Goal: Task Accomplishment & Management: Use online tool/utility

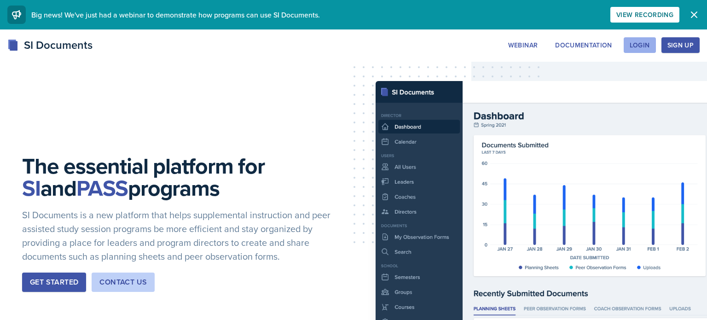
click at [646, 47] on div "Login" at bounding box center [640, 44] width 20 height 7
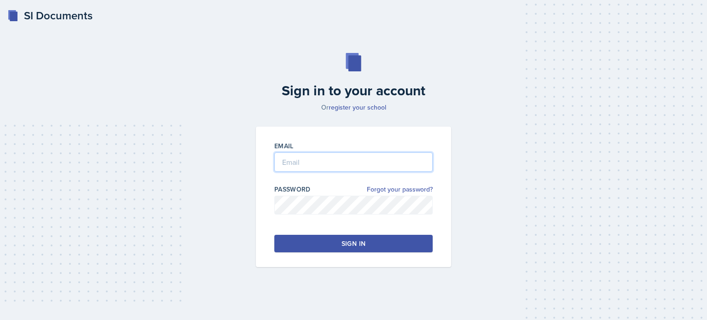
click at [304, 156] on input "email" at bounding box center [353, 161] width 158 height 19
type input "[EMAIL_ADDRESS][DOMAIN_NAME]"
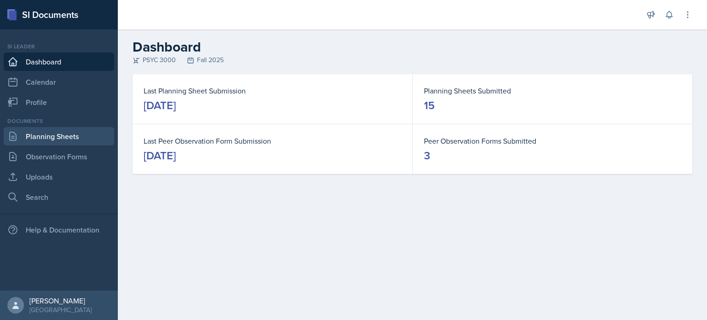
click at [67, 129] on link "Planning Sheets" at bounding box center [59, 136] width 110 height 18
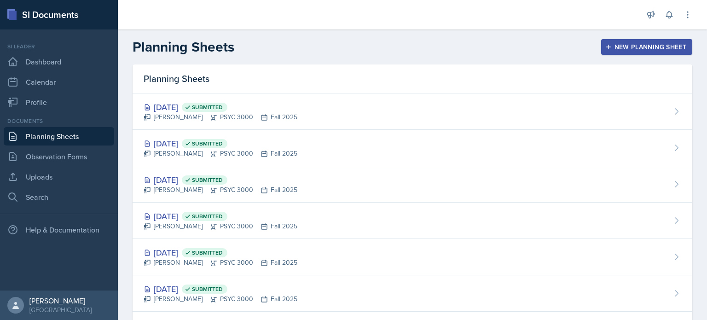
click at [643, 46] on div "New Planning Sheet" at bounding box center [646, 46] width 79 height 7
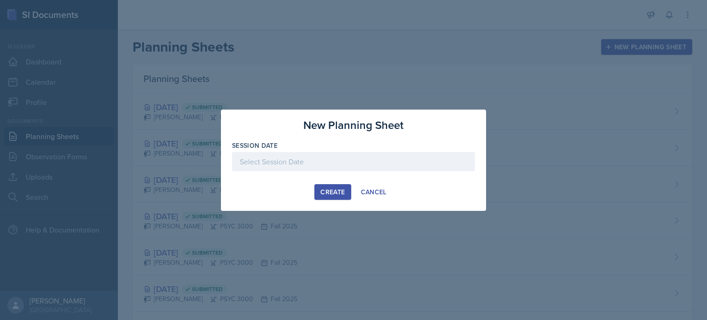
click at [386, 171] on div at bounding box center [353, 175] width 243 height 9
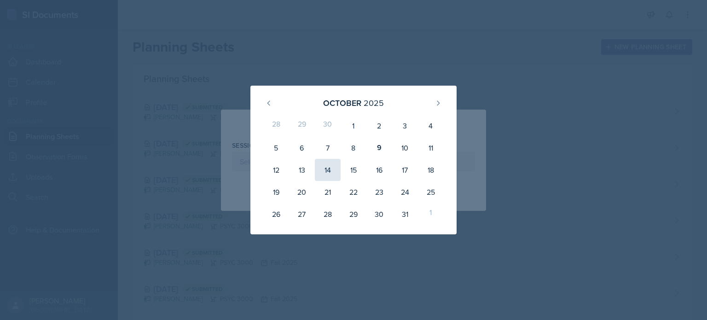
click at [323, 167] on div "14" at bounding box center [328, 170] width 26 height 22
type input "[DATE]"
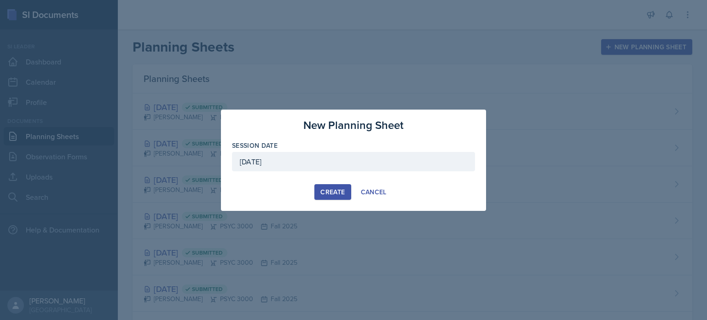
click at [330, 185] on button "Create" at bounding box center [332, 192] width 36 height 16
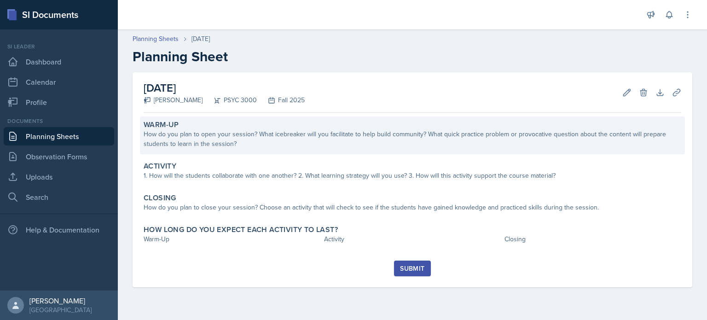
click at [284, 151] on div "Warm-Up How do you plan to open your session? What icebreaker will you facilita…" at bounding box center [412, 135] width 545 height 38
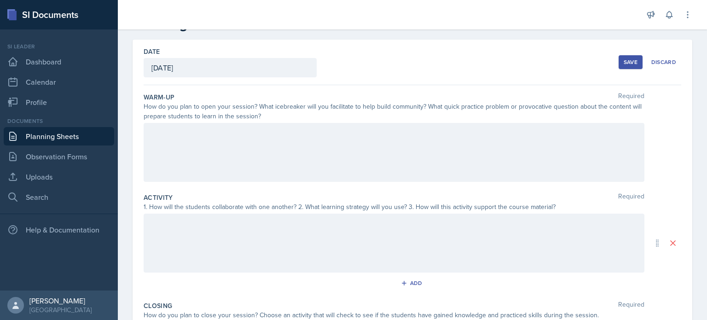
click at [244, 158] on div at bounding box center [394, 152] width 501 height 59
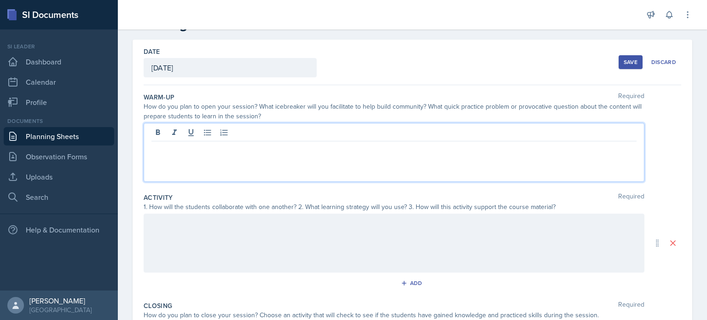
scroll to position [48, 0]
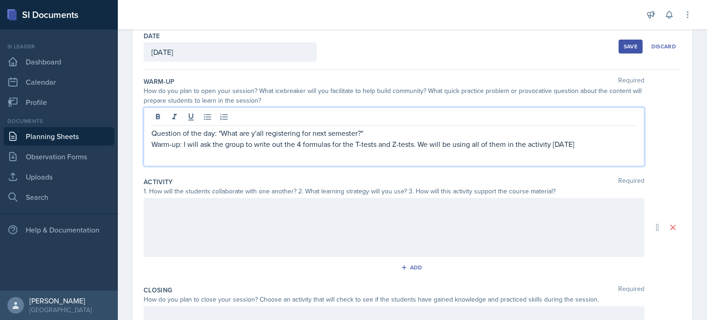
click at [299, 142] on p "Warm-up: I will ask the group to write out the 4 formulas for the T-tests and Z…" at bounding box center [393, 144] width 485 height 11
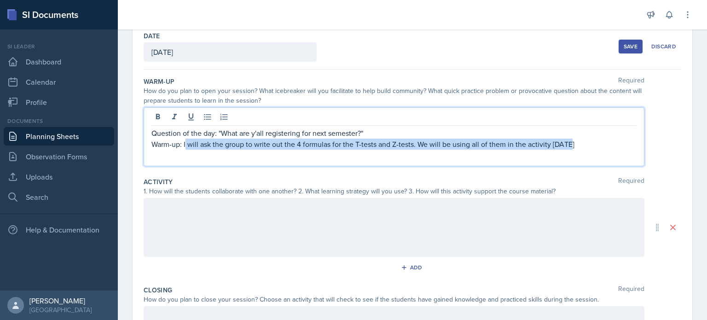
drag, startPoint x: 618, startPoint y: 144, endPoint x: 185, endPoint y: 145, distance: 432.7
click at [185, 145] on p "Warm-up: I will ask the group to write out the 4 formulas for the T-tests and Z…" at bounding box center [393, 144] width 485 height 11
